Goal: Contribute content: Add original content to the website for others to see

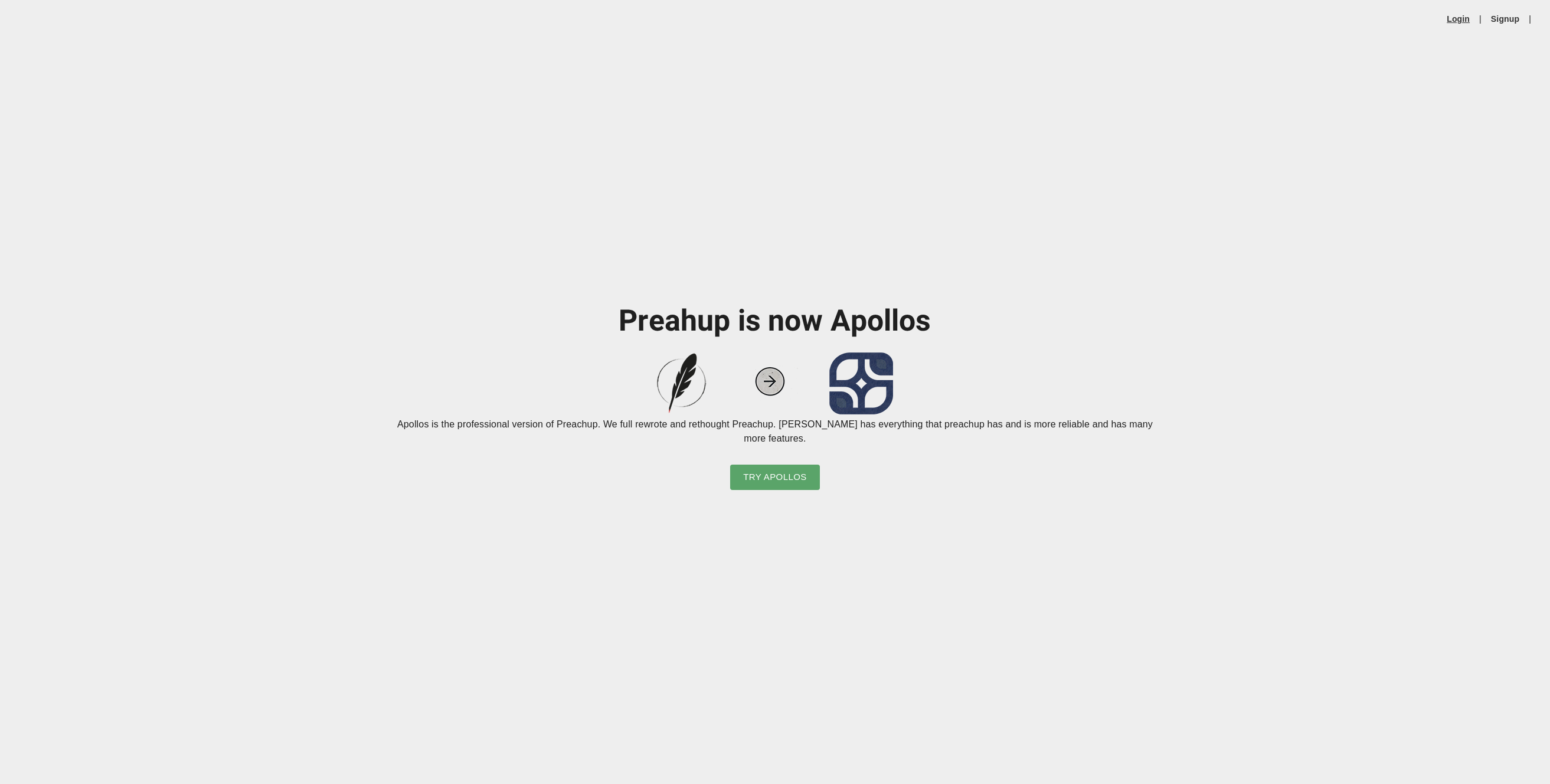
click at [1459, 17] on link "Login" at bounding box center [1458, 19] width 23 height 12
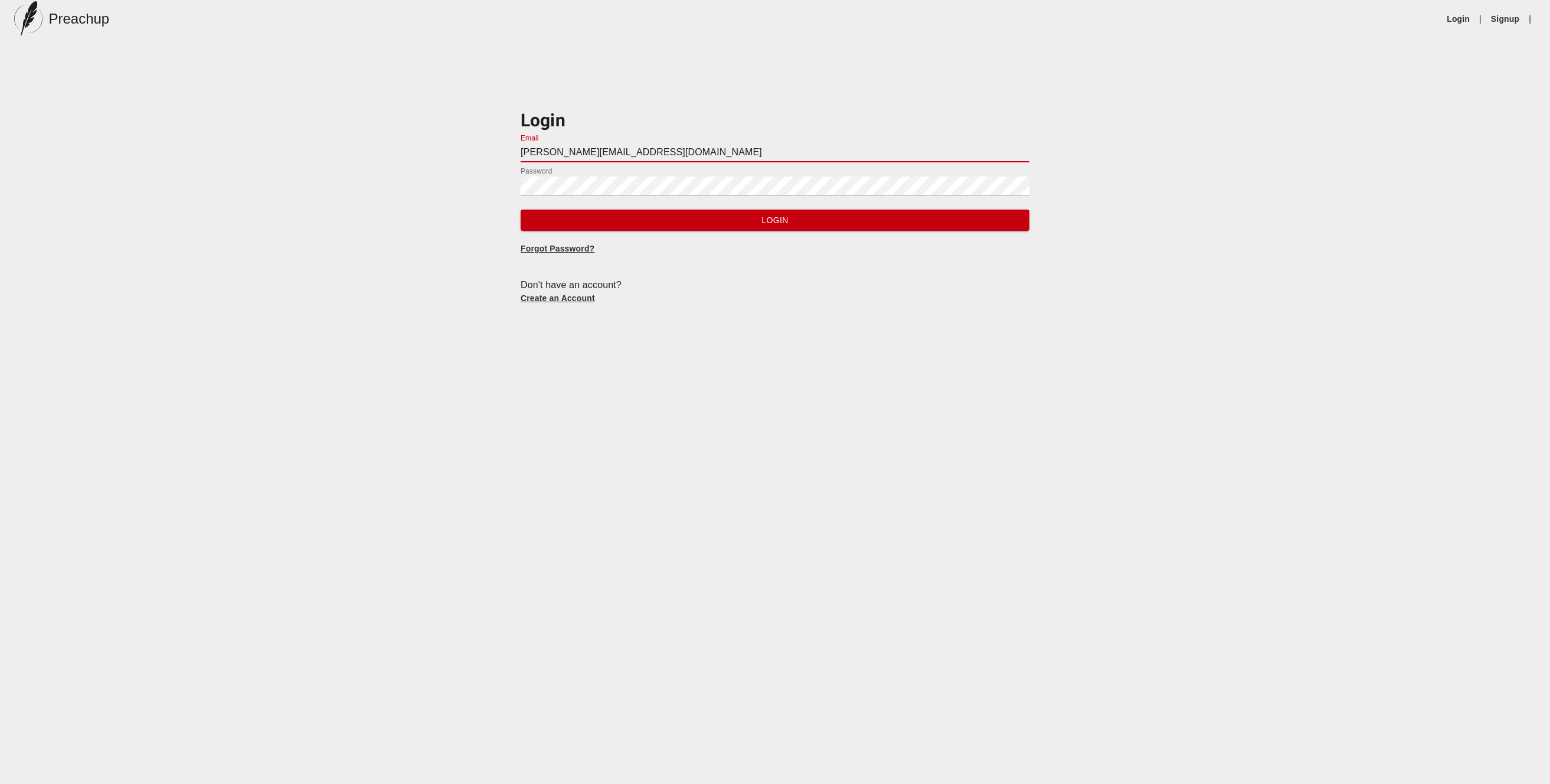
click at [657, 148] on input "[PERSON_NAME][EMAIL_ADDRESS][DOMAIN_NAME]" at bounding box center [775, 153] width 508 height 19
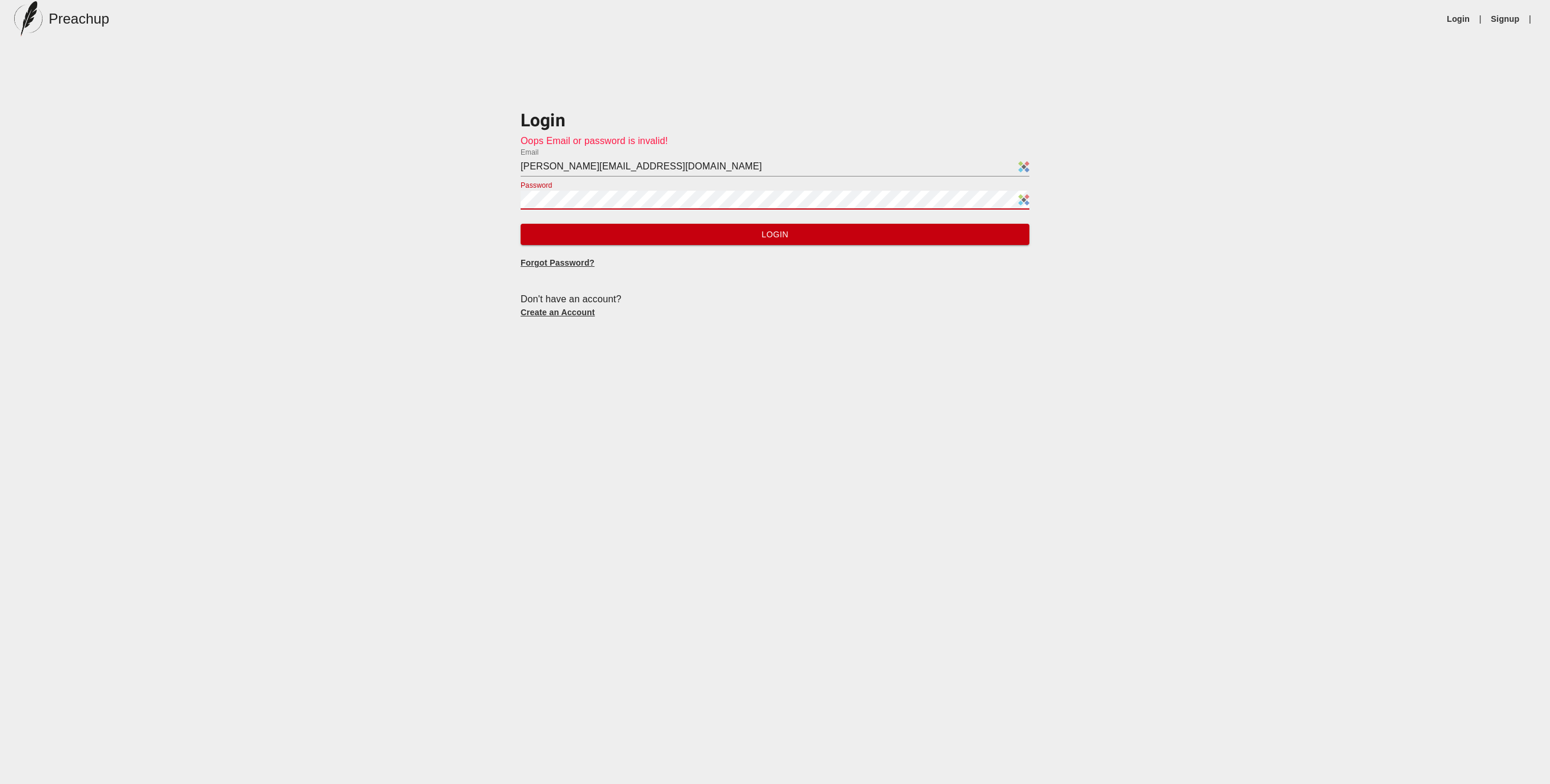
type input "[EMAIL_ADDRESS][DOMAIN_NAME]"
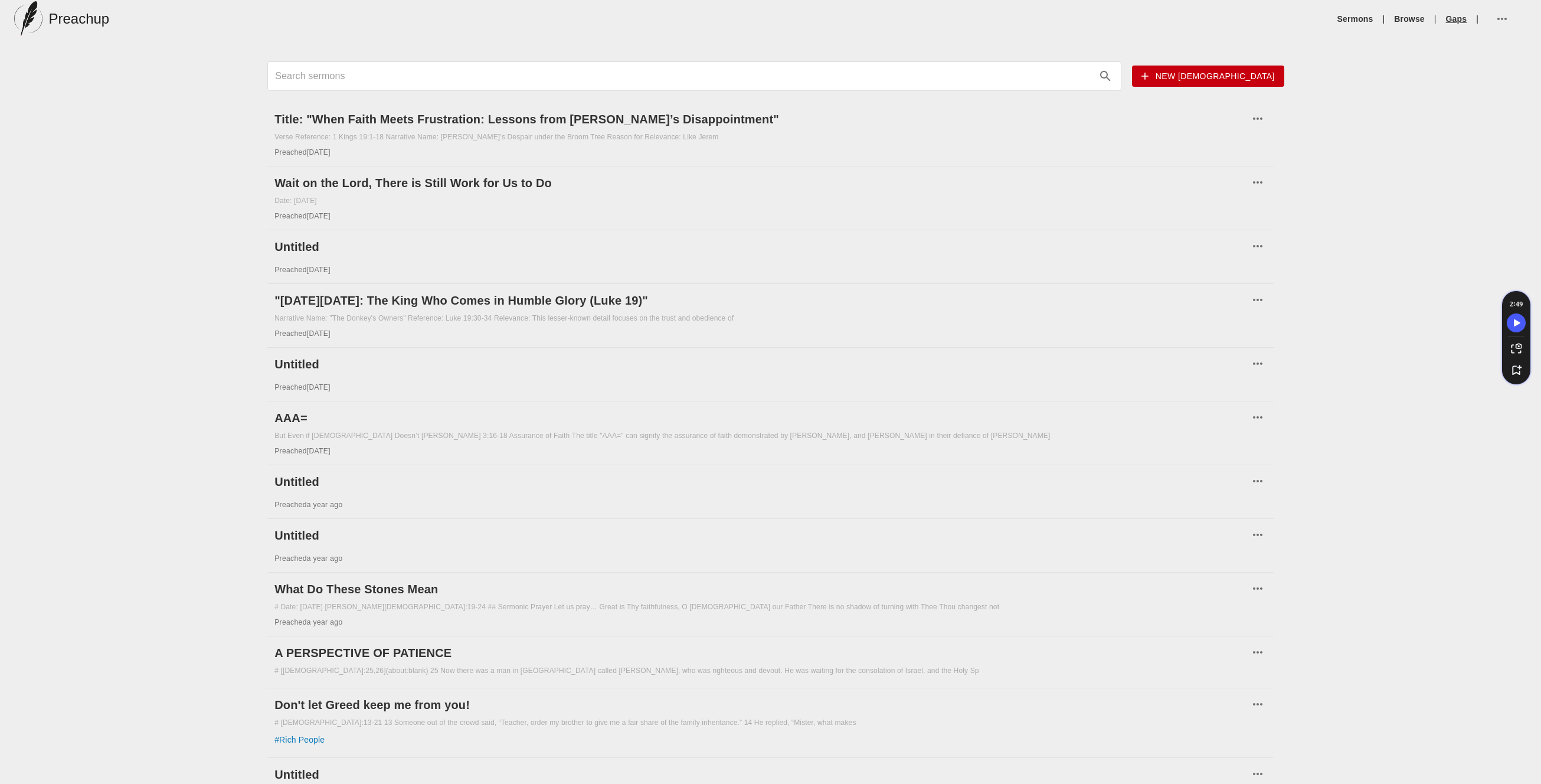
click at [1454, 14] on link "Gaps" at bounding box center [1456, 19] width 21 height 12
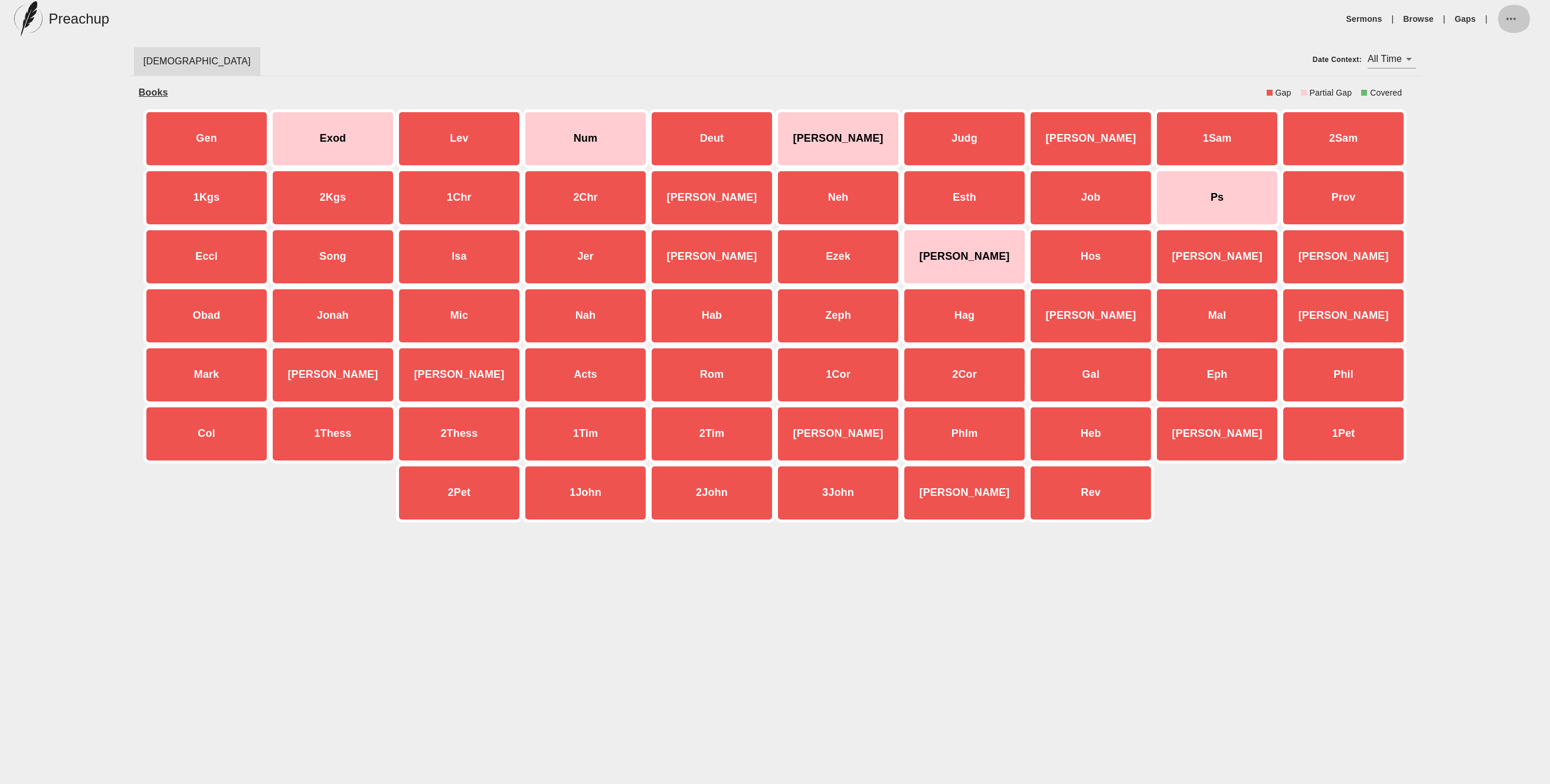
click at [1511, 17] on icon "button" at bounding box center [1511, 19] width 14 height 14
click at [1472, 23] on li "Account settings" at bounding box center [1484, 25] width 112 height 21
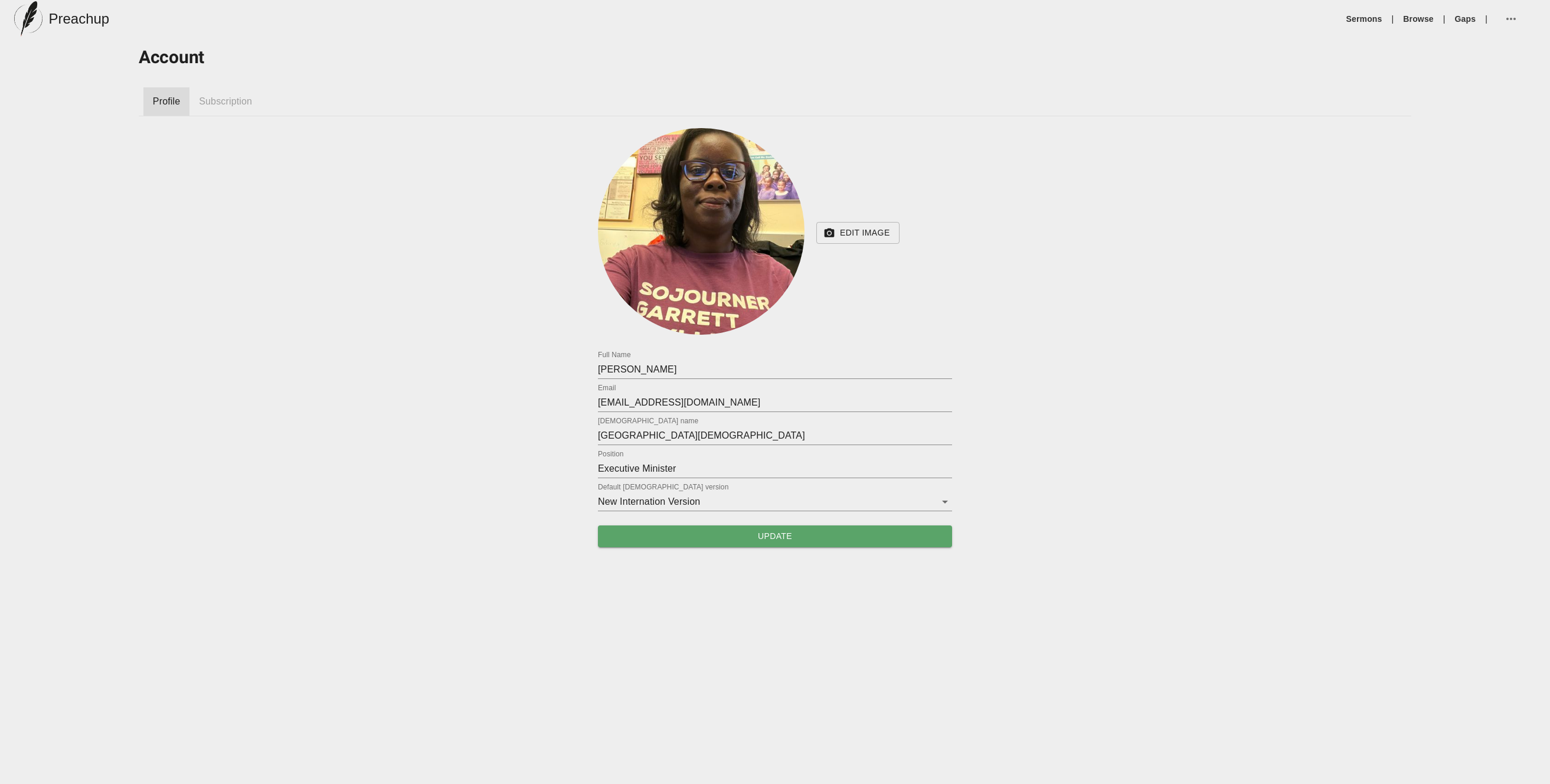
click at [212, 95] on span "Subscription" at bounding box center [225, 102] width 53 height 14
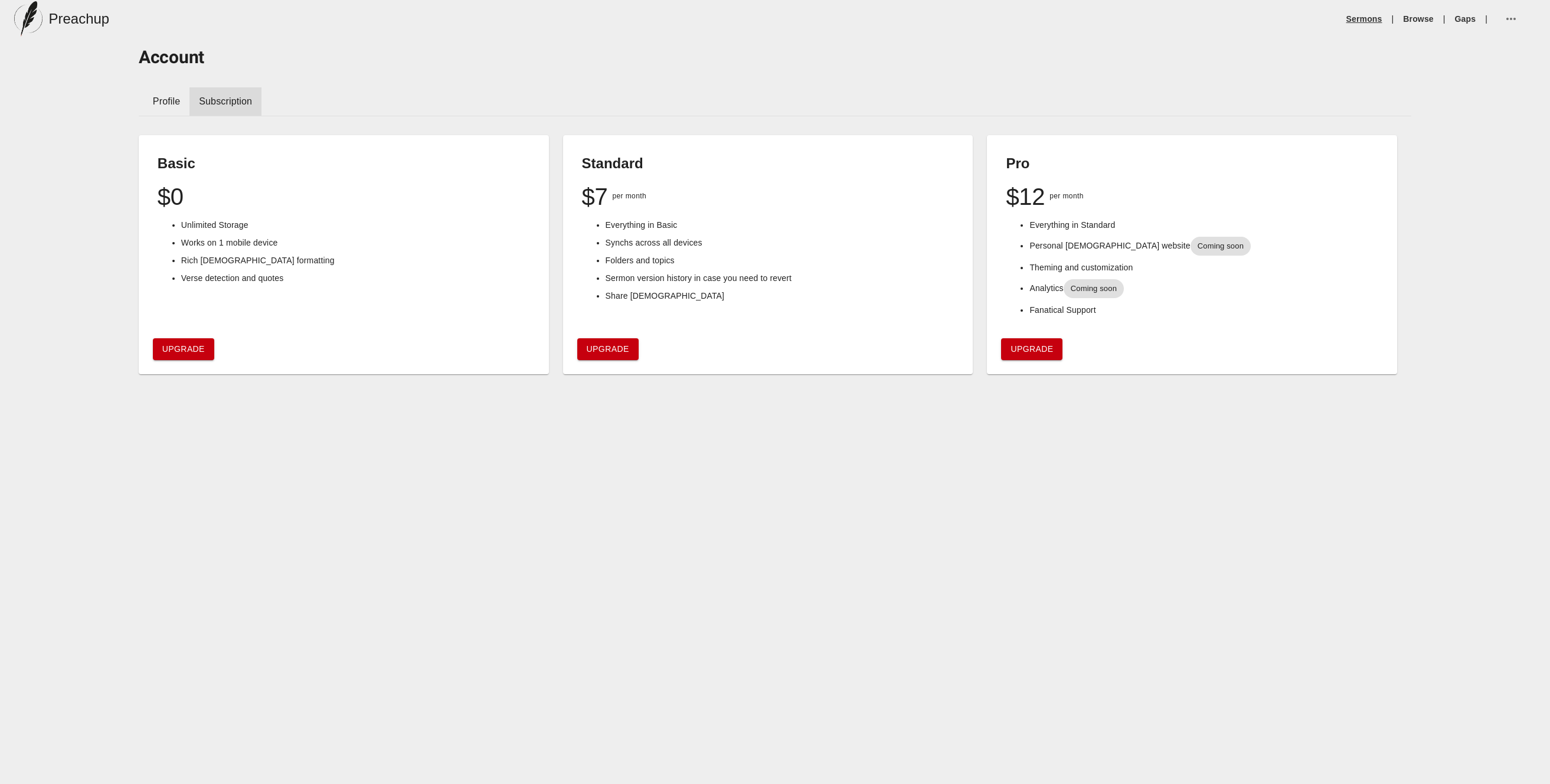
click at [1373, 16] on link "Sermons" at bounding box center [1364, 19] width 36 height 12
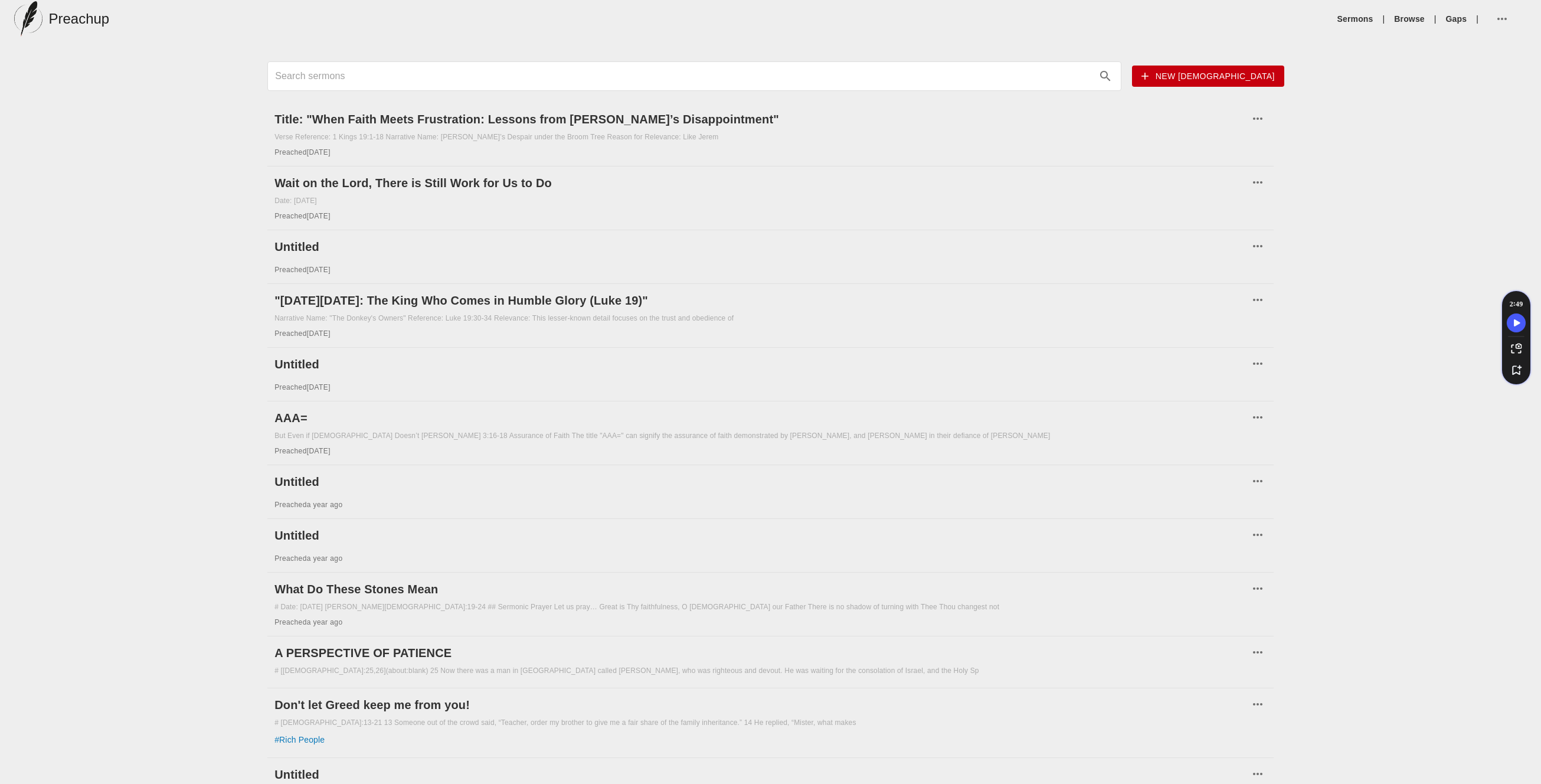
click at [1240, 73] on span "New [DEMOGRAPHIC_DATA]" at bounding box center [1208, 76] width 133 height 15
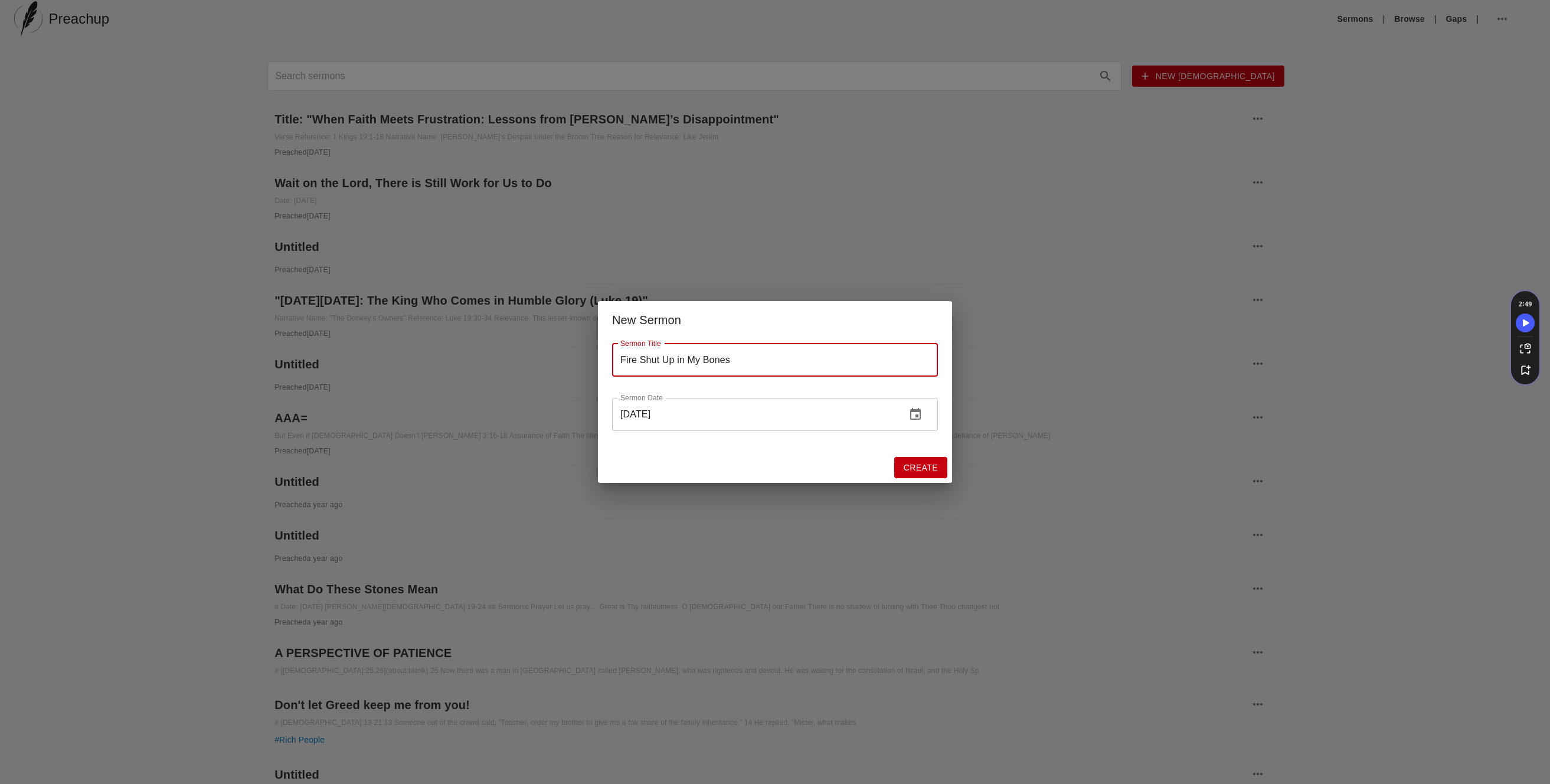
type input "Fire Shut Up in My Bones"
click at [920, 411] on icon "change date" at bounding box center [915, 413] width 10 height 12
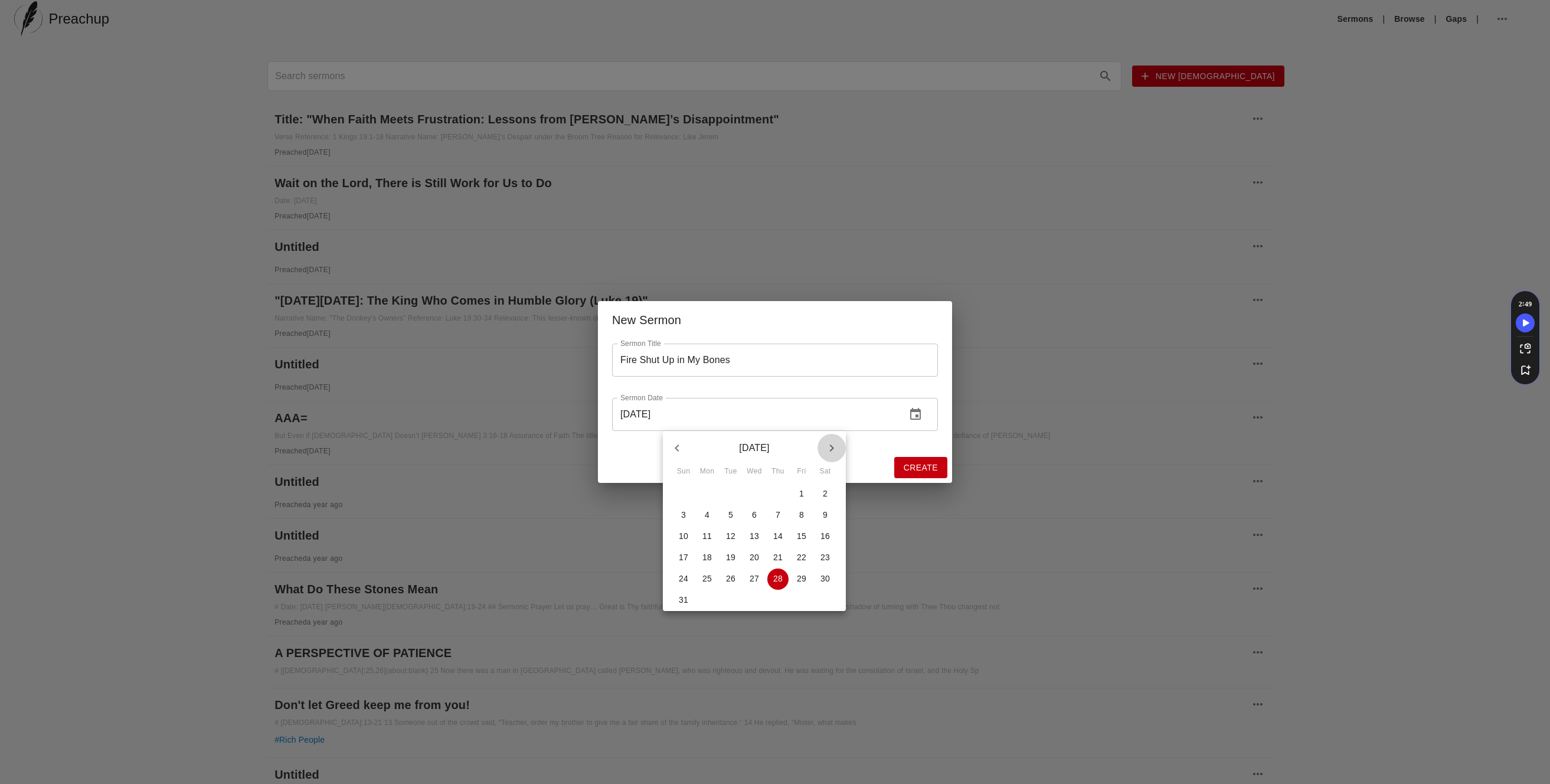
click at [831, 444] on icon "button" at bounding box center [832, 448] width 4 height 7
click at [825, 450] on icon "button" at bounding box center [832, 448] width 14 height 14
click at [681, 559] on p "16" at bounding box center [683, 557] width 10 height 12
type input "[DATE]"
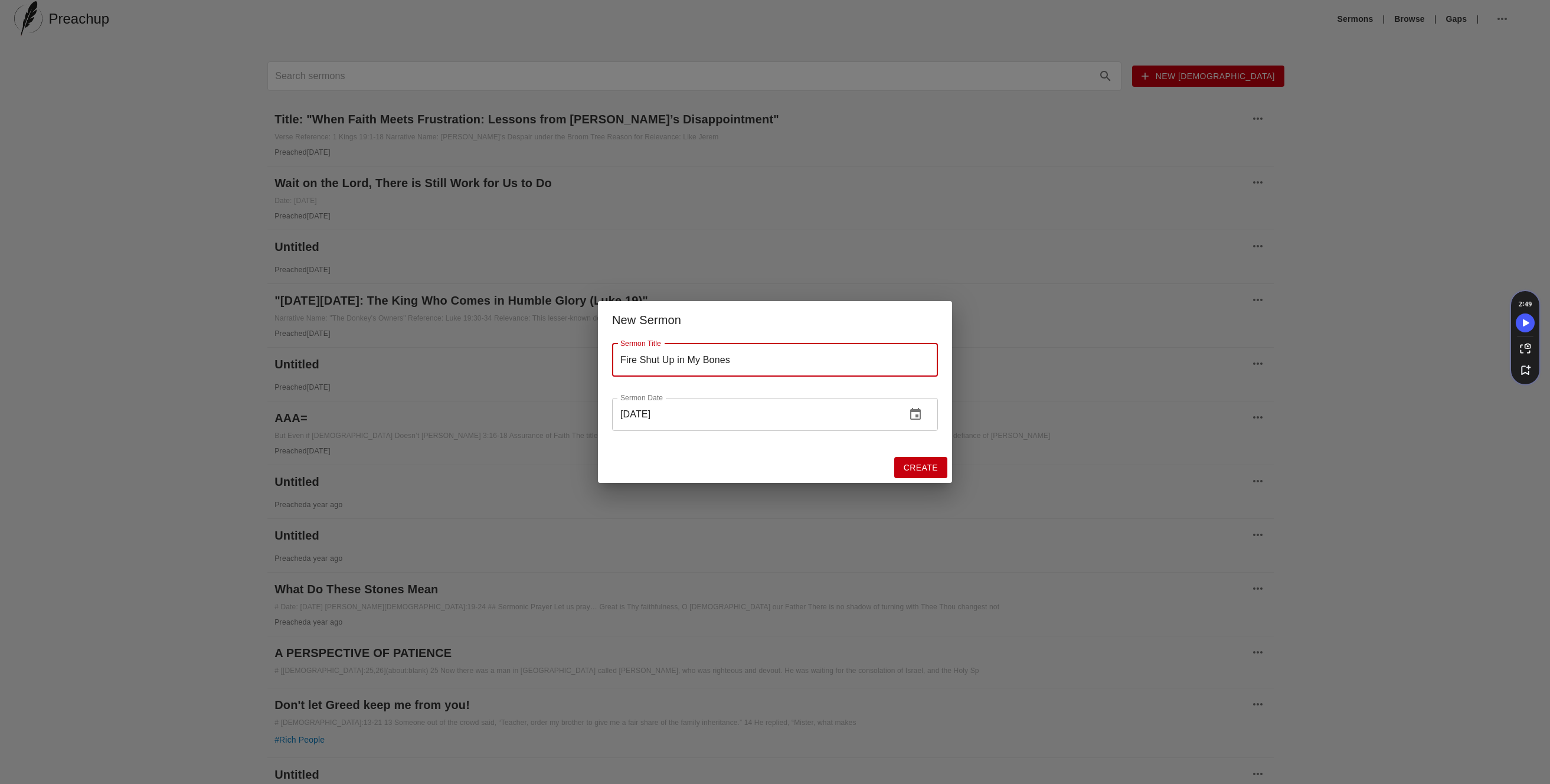
click at [922, 464] on span "Create" at bounding box center [921, 468] width 34 height 15
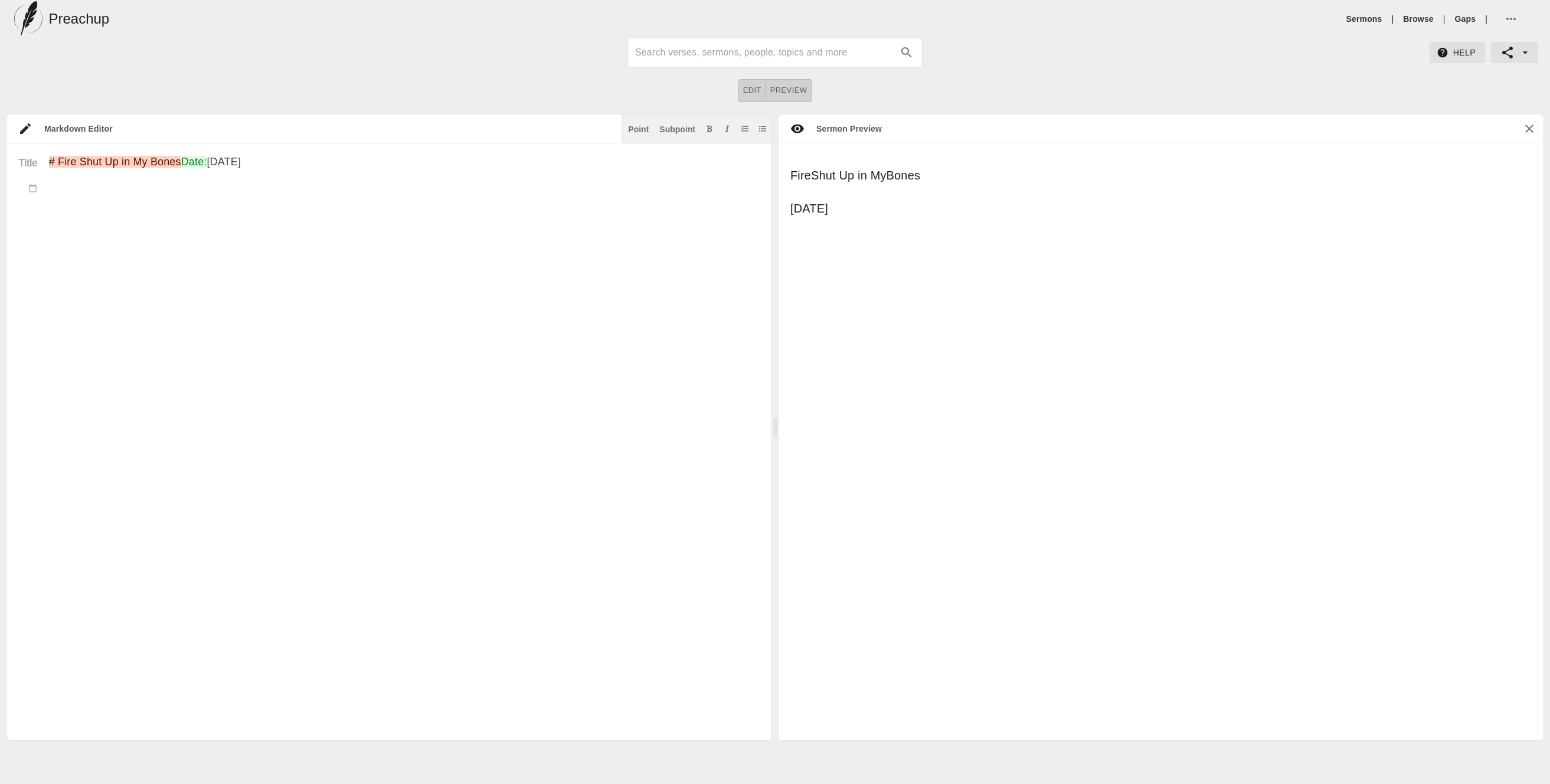
click at [855, 257] on div "Fire Shut Up in My Bones [DATE]" at bounding box center [1161, 442] width 765 height 596
click at [432, 280] on textarea "# Fire Shut Up in My Bones Date: [DATE]" at bounding box center [404, 448] width 710 height 585
type textarea "# Fire Shut Up in My Bones Date: [DATE]"
click at [26, 127] on icon at bounding box center [25, 129] width 10 height 10
click at [32, 14] on img at bounding box center [28, 19] width 28 height 36
